Goal: Transaction & Acquisition: Subscribe to service/newsletter

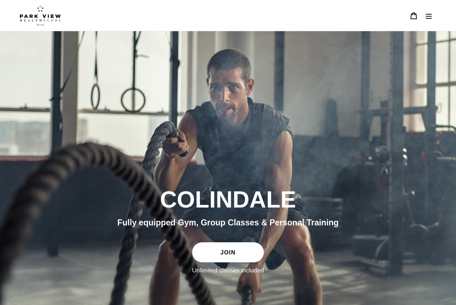
click at [217, 244] on link "JOIN" at bounding box center [228, 252] width 72 height 20
click at [223, 248] on link "JOIN" at bounding box center [228, 252] width 72 height 20
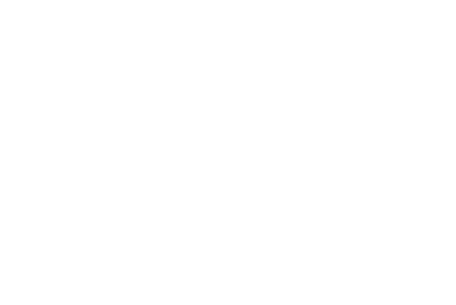
scroll to position [431, 0]
click at [455, 135] on div "Choose your membership below." at bounding box center [228, 174] width 456 height 637
click at [452, 141] on div "Choose your membership below." at bounding box center [228, 167] width 456 height 637
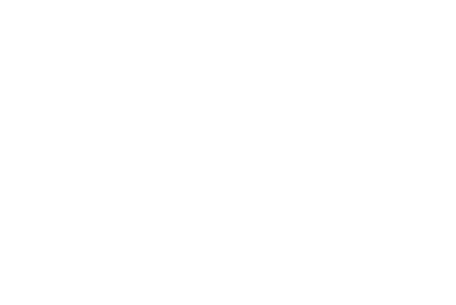
click at [443, 114] on div "Choose your membership below." at bounding box center [228, 166] width 456 height 637
